Goal: Navigation & Orientation: Find specific page/section

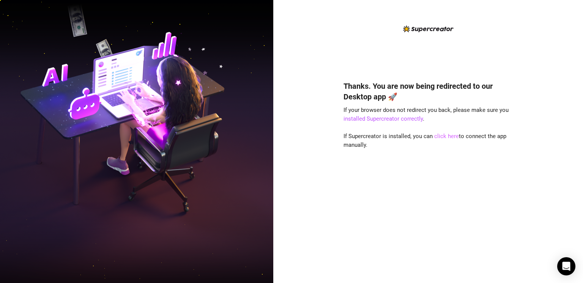
click at [447, 138] on link "click here" at bounding box center [446, 136] width 25 height 7
